Goal: Find specific page/section: Find specific page/section

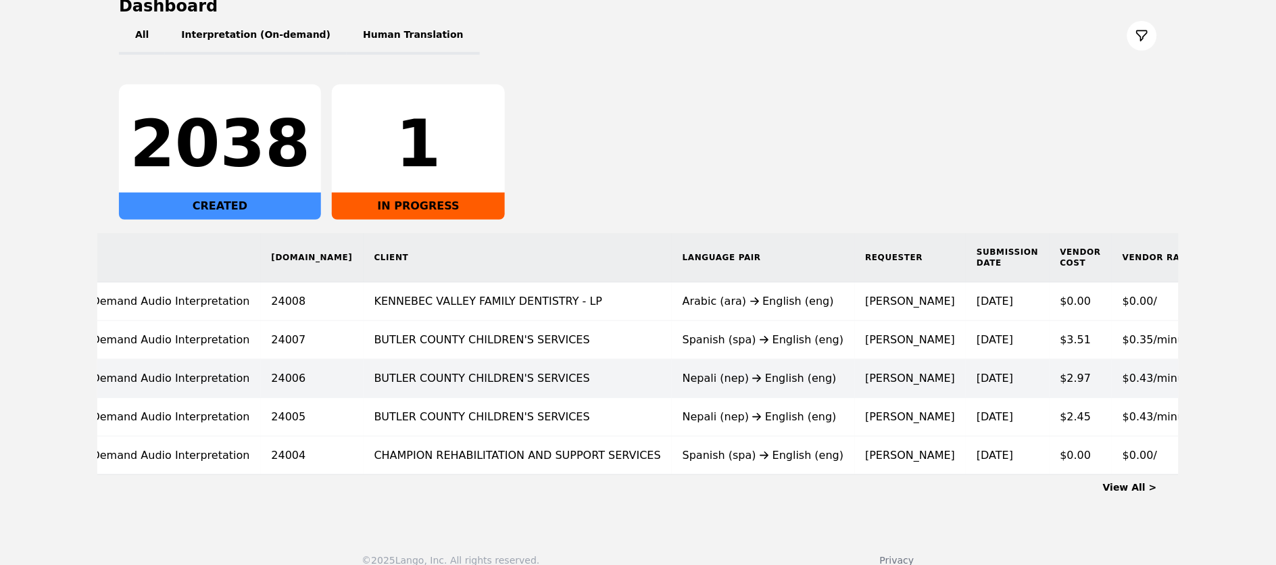
scroll to position [0, 66]
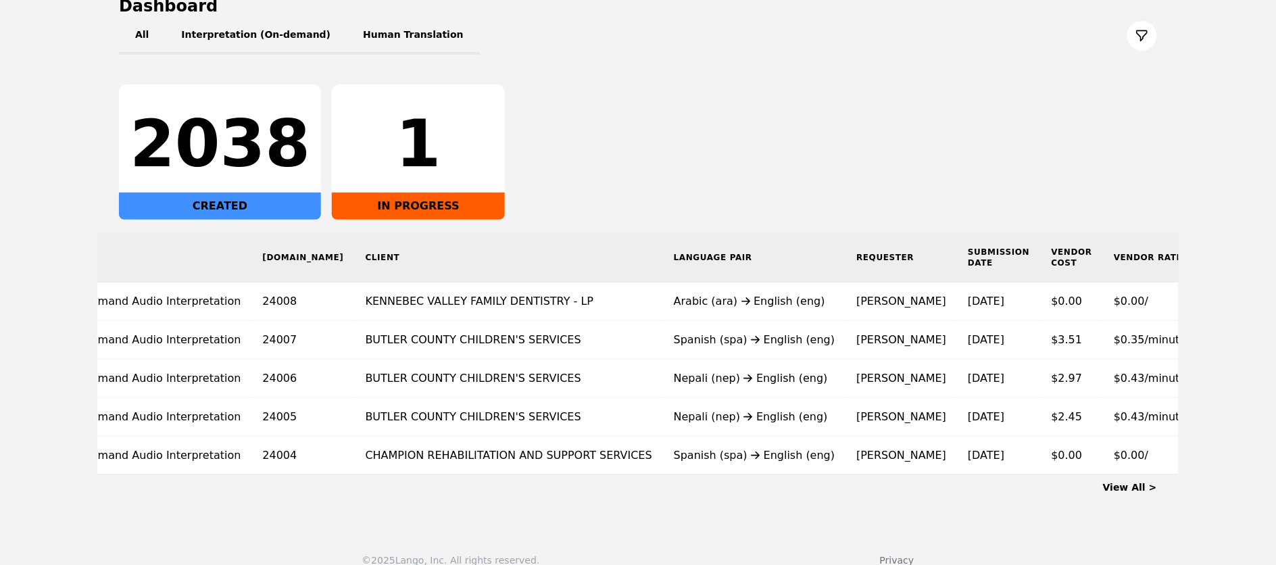
click at [1140, 493] on link "View All >" at bounding box center [1130, 487] width 54 height 11
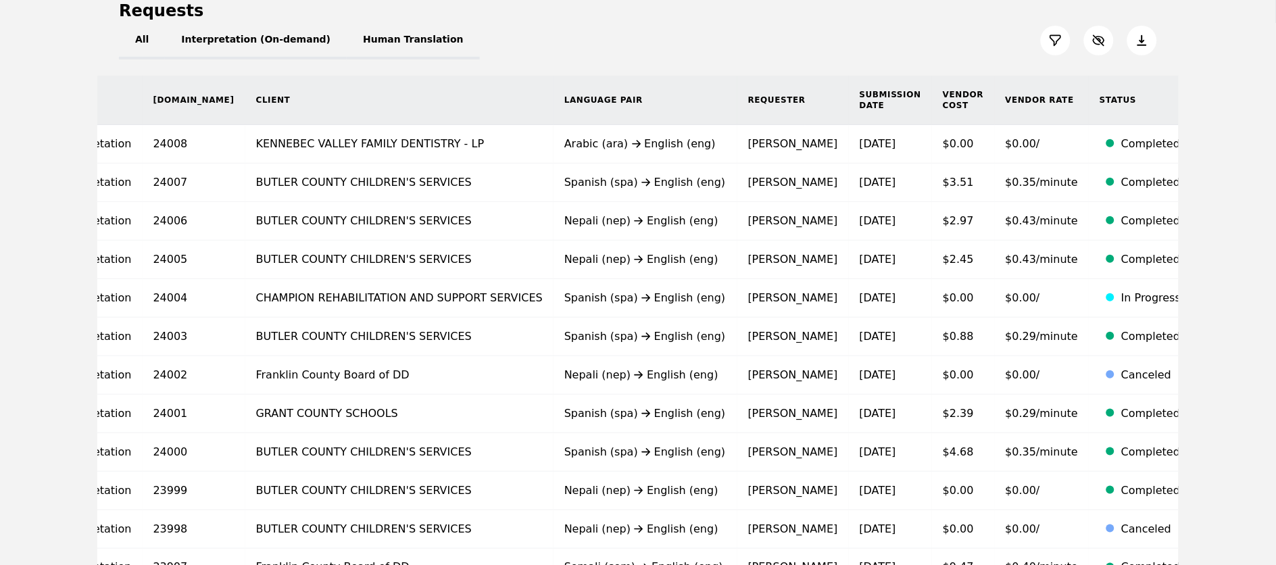
scroll to position [144, 0]
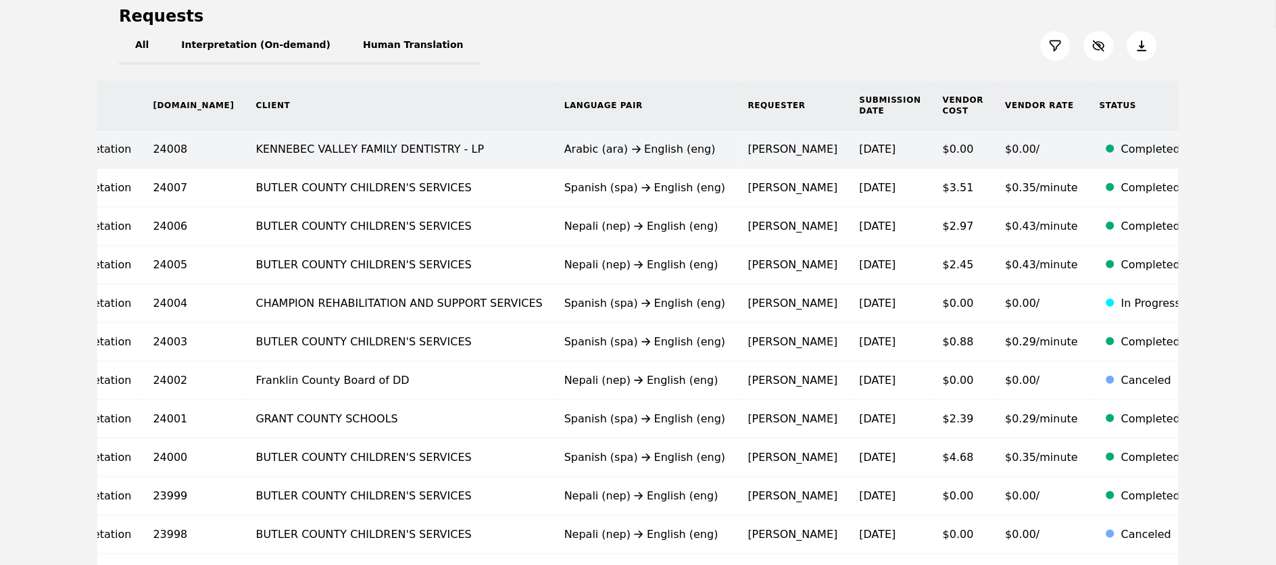
click at [1208, 150] on span "Client" at bounding box center [1229, 150] width 43 height 15
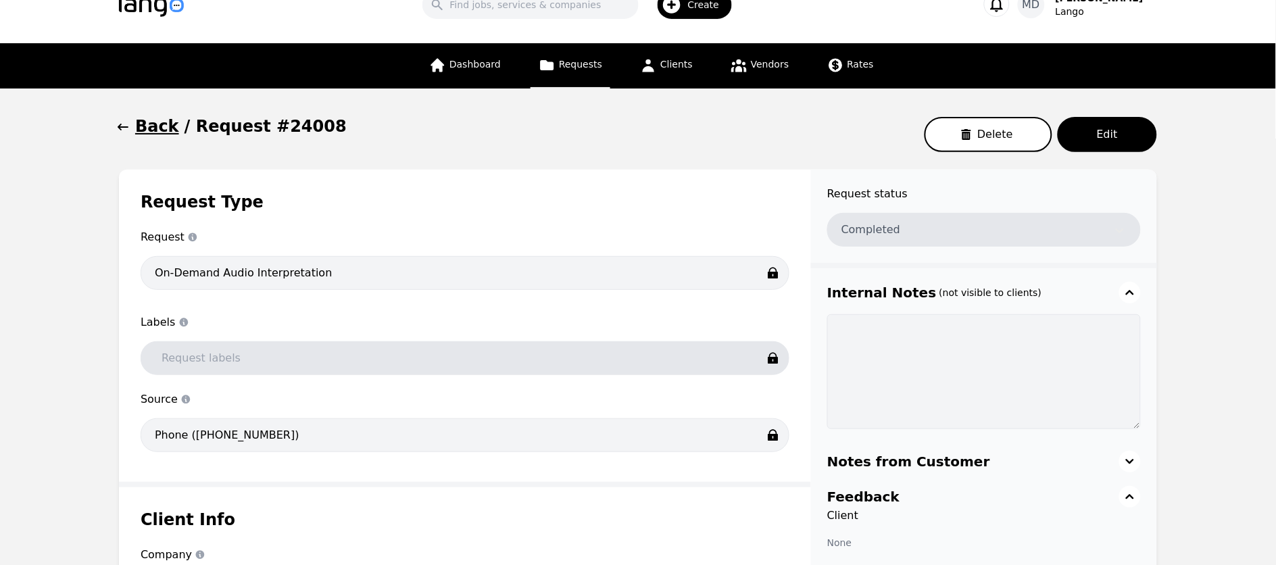
scroll to position [41, 0]
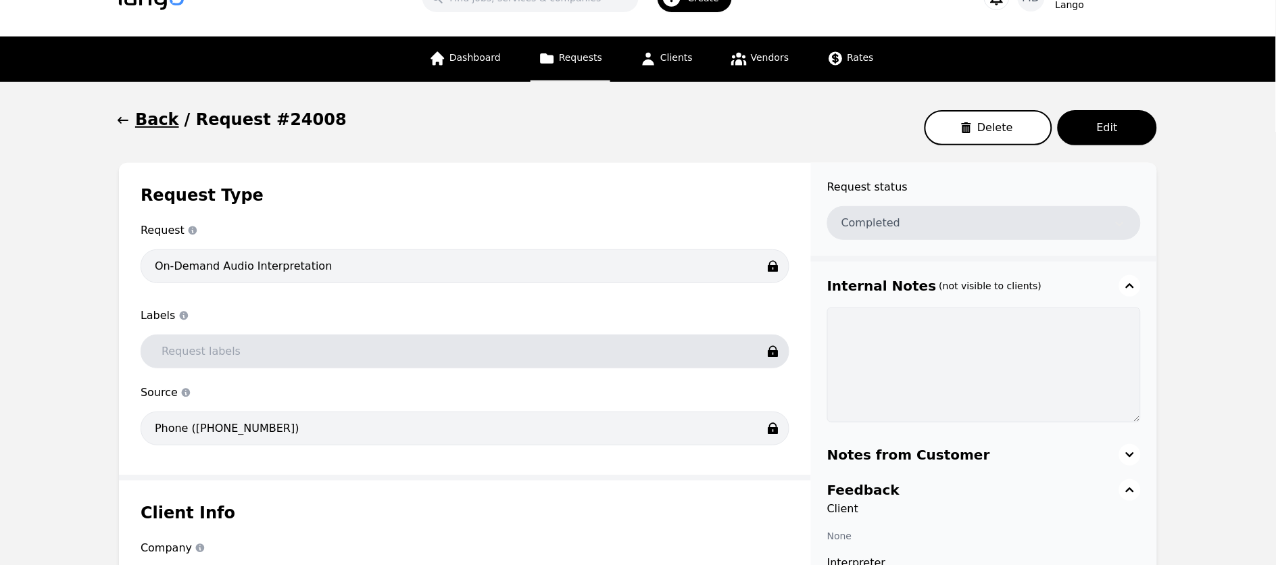
click at [137, 120] on h1 "Back" at bounding box center [157, 120] width 44 height 22
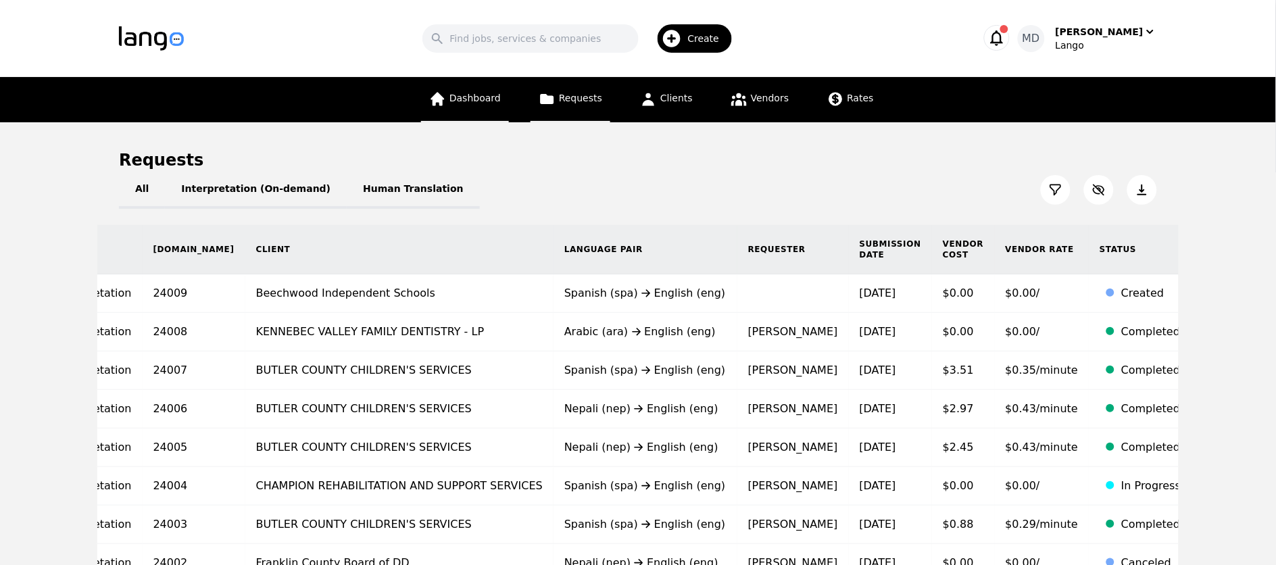
click at [488, 108] on link "Dashboard" at bounding box center [465, 99] width 88 height 45
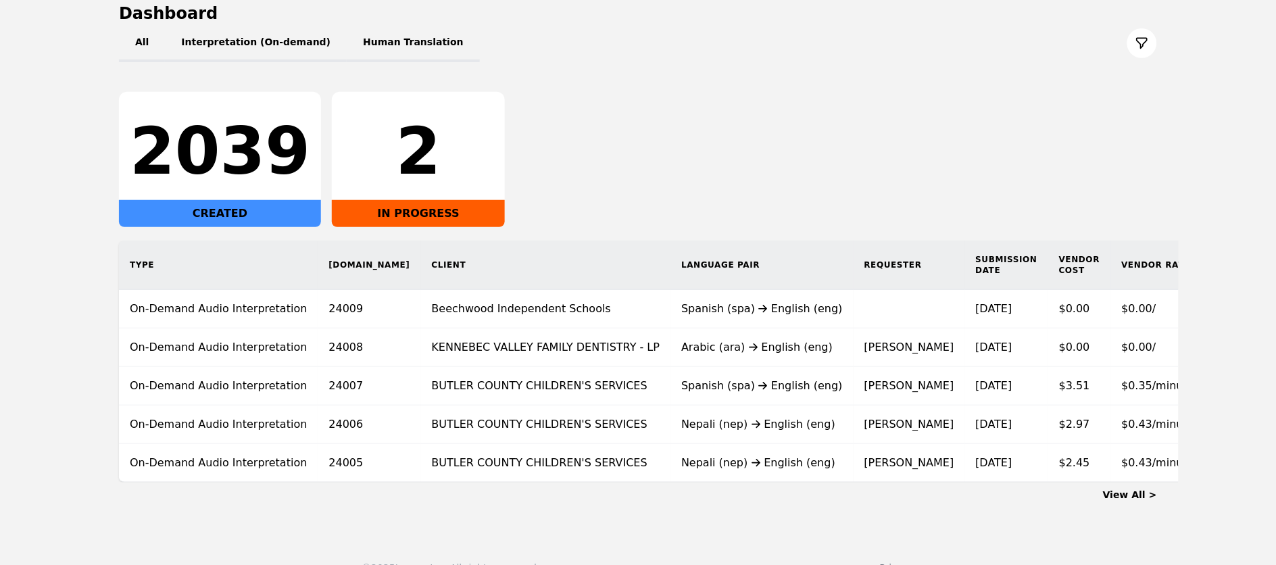
scroll to position [150, 0]
